Goal: Information Seeking & Learning: Learn about a topic

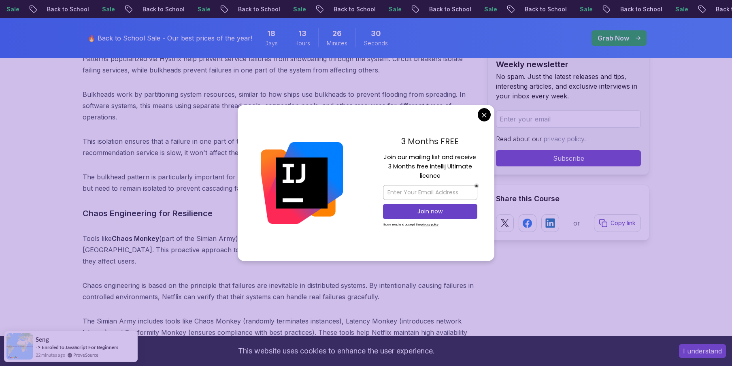
scroll to position [4186, 0]
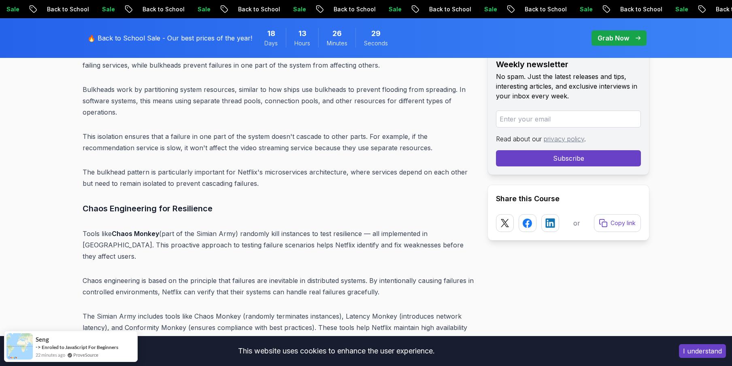
click at [218, 166] on p "The bulkhead pattern is particularly important for Netflix's microservices arch…" at bounding box center [279, 177] width 392 height 23
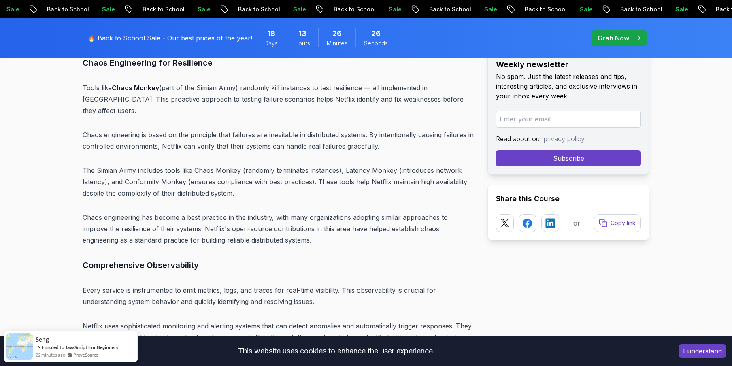
scroll to position [4381, 0]
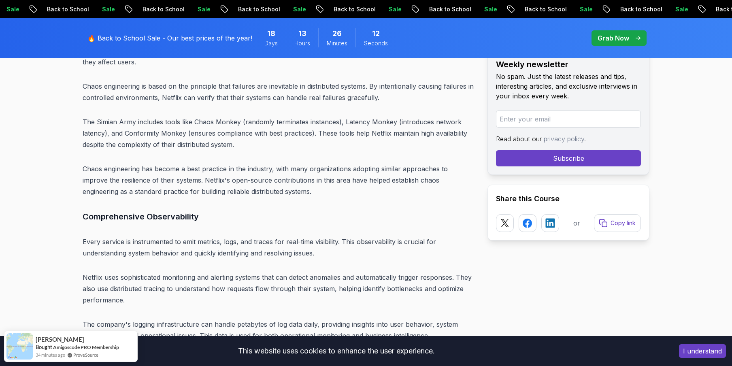
click at [87, 236] on p "Every service is instrumented to emit metrics, logs, and traces for real-time v…" at bounding box center [279, 247] width 392 height 23
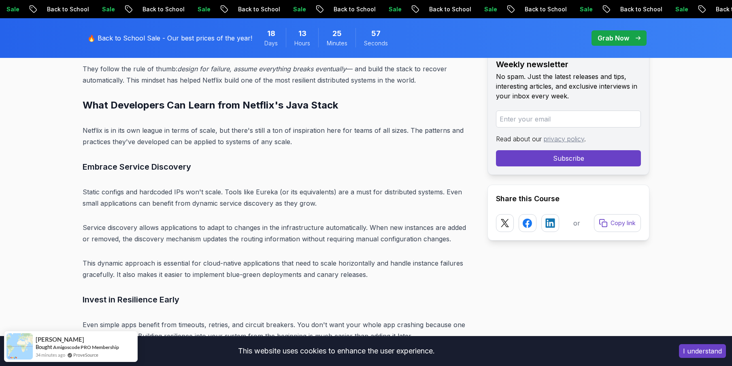
scroll to position [4672, 0]
click at [89, 186] on p "Static configs and hardcoded IPs won't scale. Tools like Eureka (or its equival…" at bounding box center [279, 197] width 392 height 23
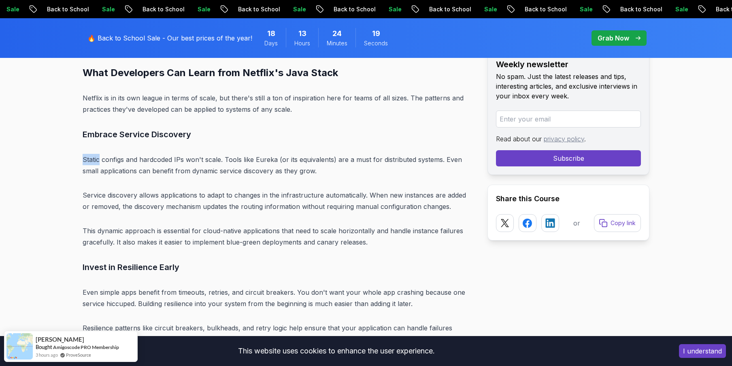
scroll to position [4721, 0]
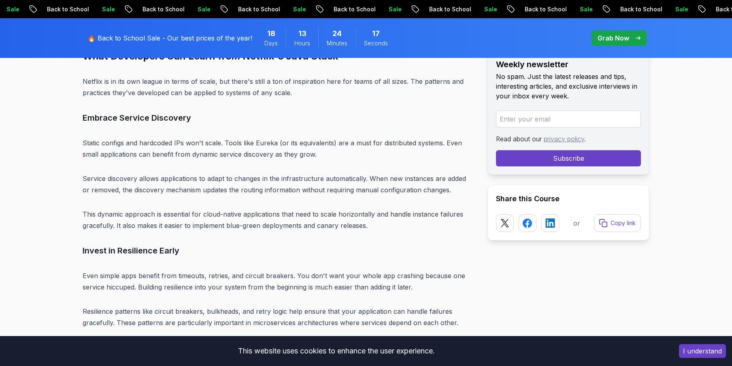
click at [93, 111] on h3 "Embrace Service Discovery" at bounding box center [279, 117] width 392 height 13
drag, startPoint x: 93, startPoint y: 84, endPoint x: 187, endPoint y: 85, distance: 93.9
click at [187, 111] on h3 "Embrace Service Discovery" at bounding box center [279, 117] width 392 height 13
